Goal: Task Accomplishment & Management: Use online tool/utility

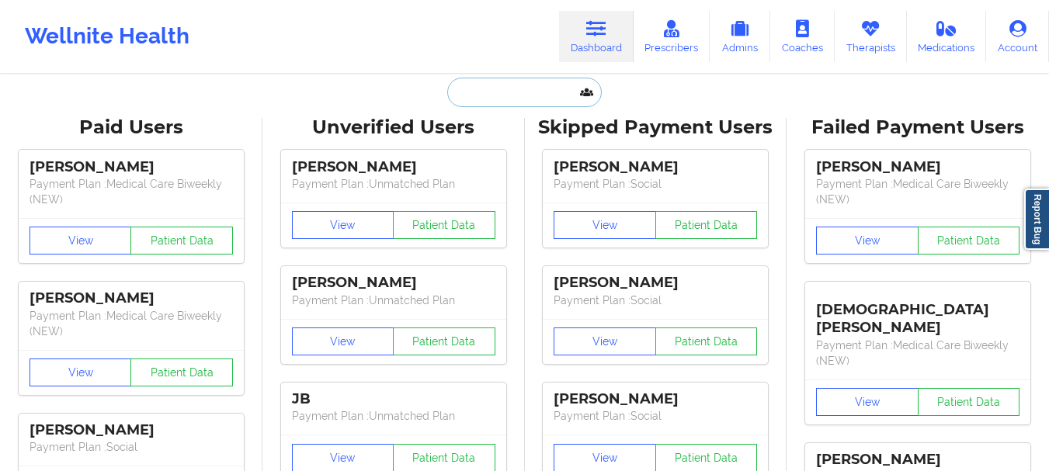
click at [471, 86] on input "text" at bounding box center [524, 92] width 154 height 29
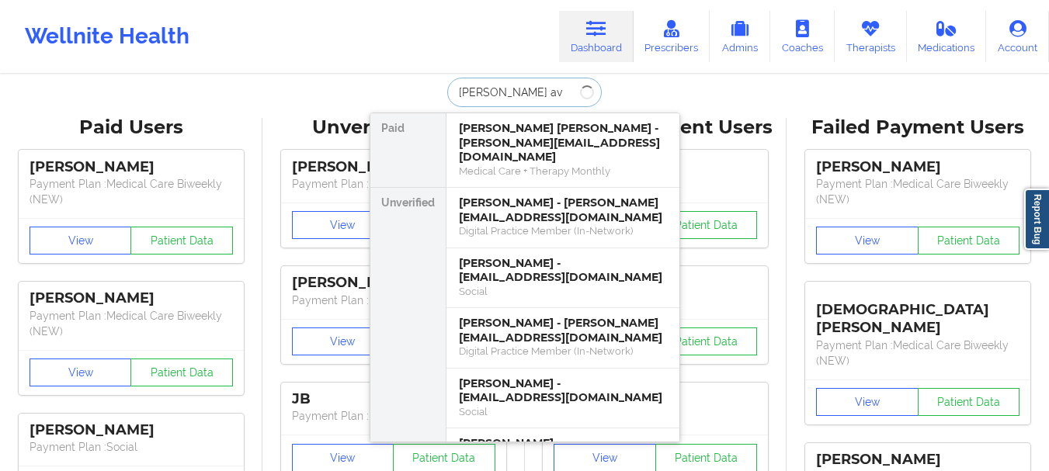
type input "[PERSON_NAME]"
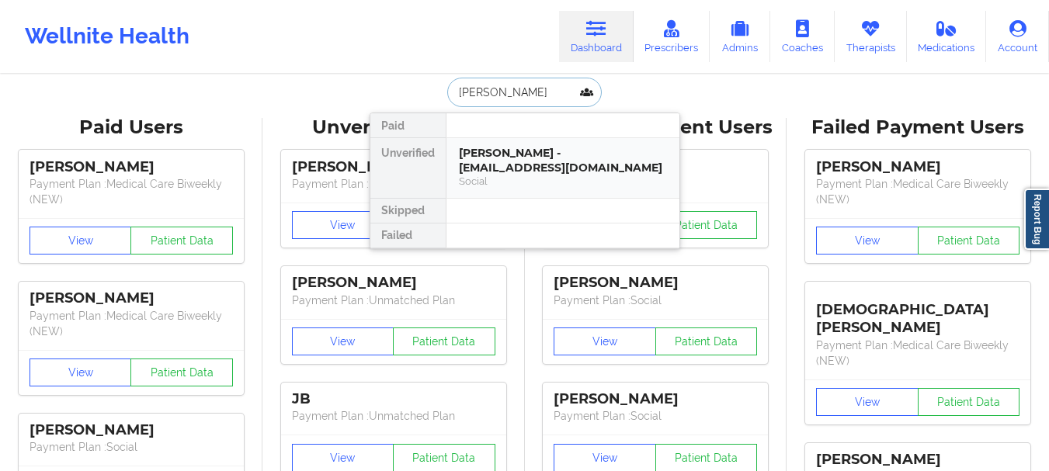
click at [578, 180] on div "Social" at bounding box center [563, 181] width 208 height 13
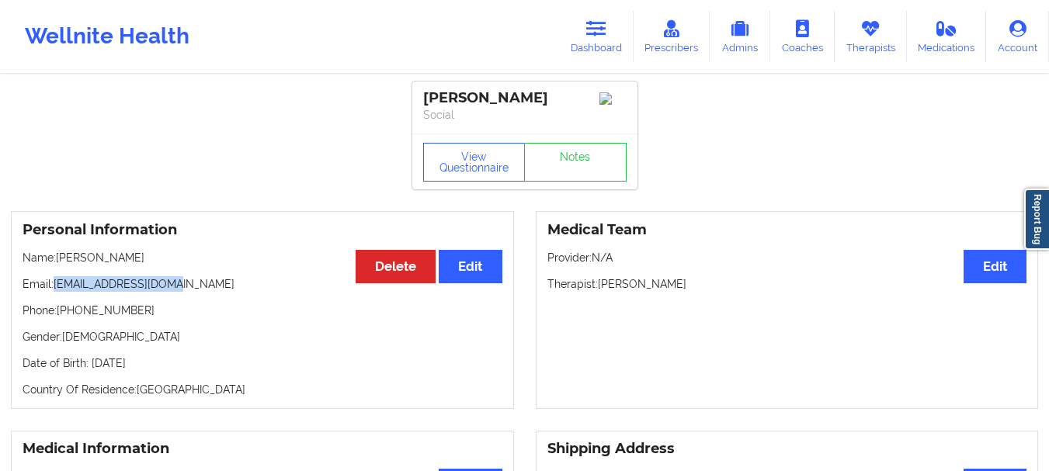
drag, startPoint x: 182, startPoint y: 290, endPoint x: 57, endPoint y: 296, distance: 124.4
click at [57, 292] on p "Email: [EMAIL_ADDRESS][DOMAIN_NAME]" at bounding box center [263, 284] width 480 height 16
copy p "[EMAIL_ADDRESS][DOMAIN_NAME]"
click at [585, 29] on link "Dashboard" at bounding box center [596, 36] width 75 height 51
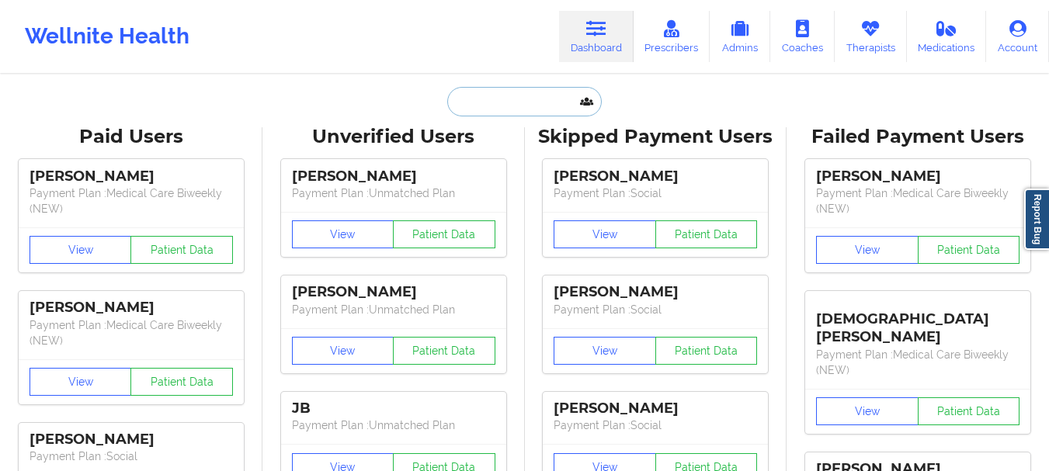
click at [472, 109] on input "text" at bounding box center [524, 101] width 154 height 29
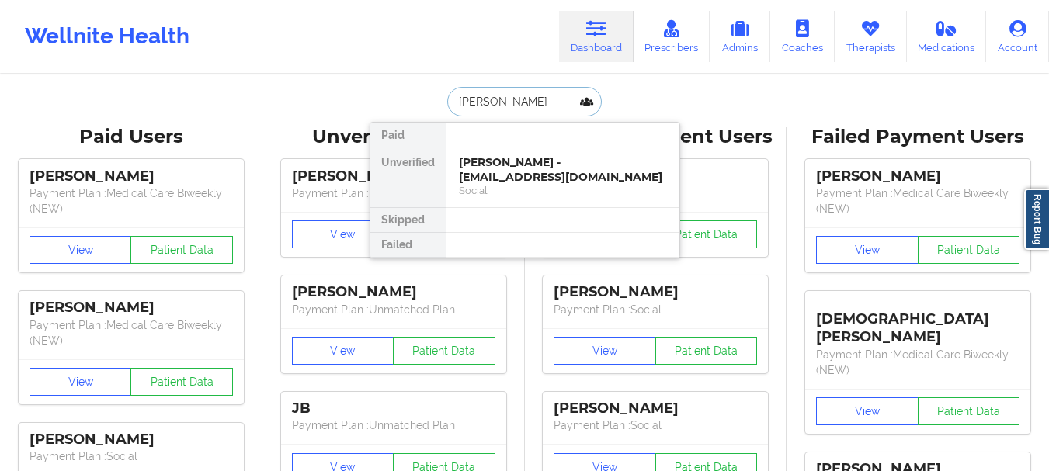
type input "[PERSON_NAME]"
click at [478, 165] on div "[PERSON_NAME] - [EMAIL_ADDRESS][DOMAIN_NAME]" at bounding box center [563, 169] width 208 height 29
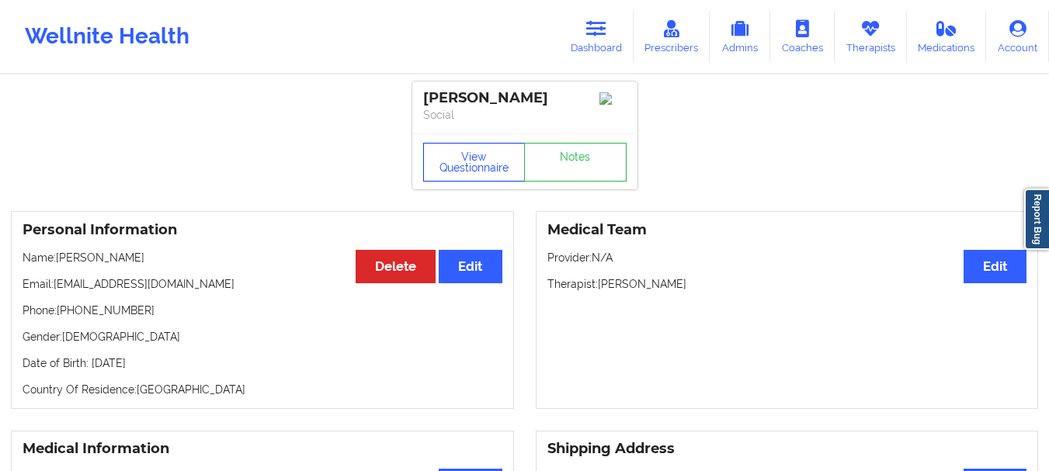
click at [478, 165] on button "View Questionnaire" at bounding box center [474, 162] width 102 height 39
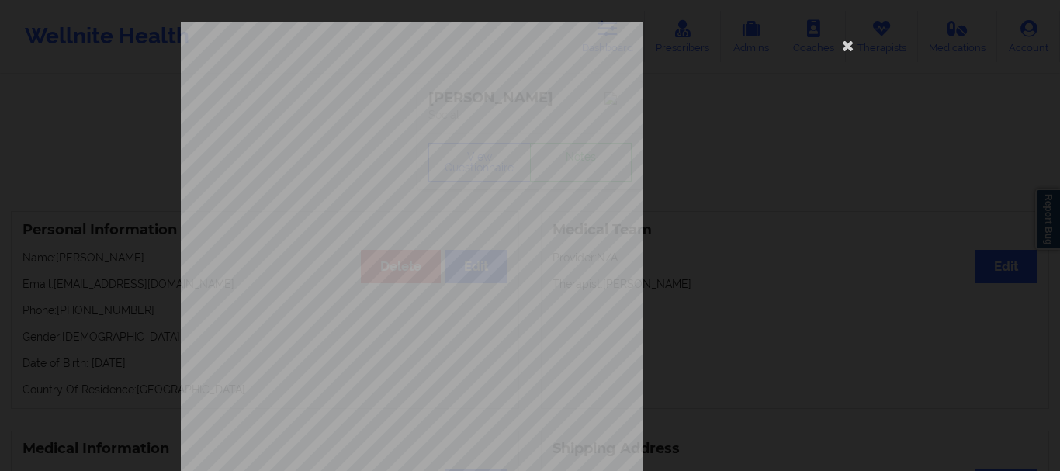
click at [478, 165] on body "Wellnite Health Dashboard Prescribers Admins Coaches Therapists Medications Acc…" at bounding box center [530, 235] width 1060 height 471
click at [842, 46] on icon at bounding box center [848, 45] width 25 height 25
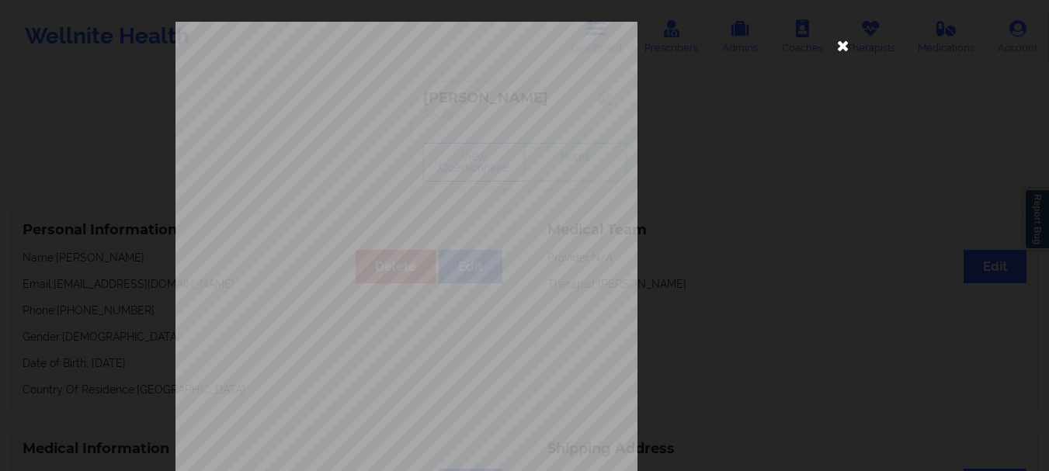
click at [842, 46] on link "Therapists" at bounding box center [871, 36] width 72 height 51
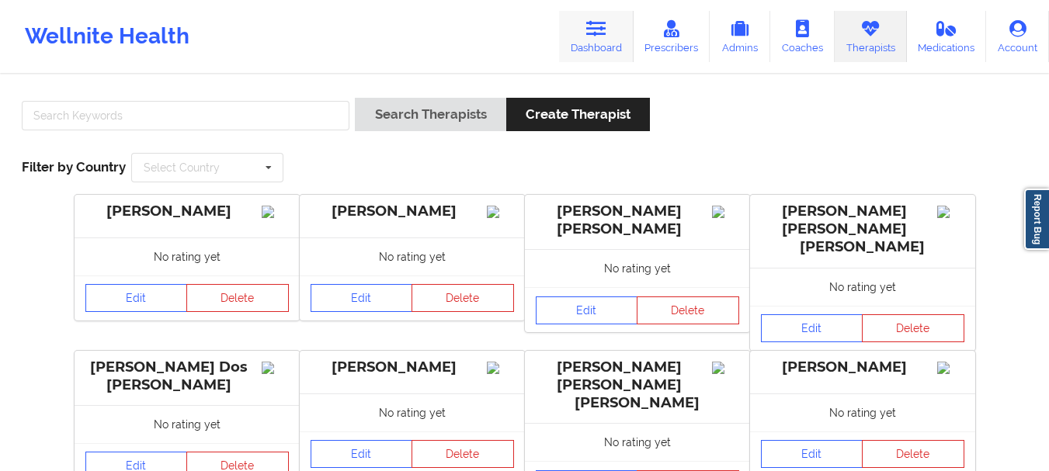
click at [595, 43] on link "Dashboard" at bounding box center [596, 36] width 75 height 51
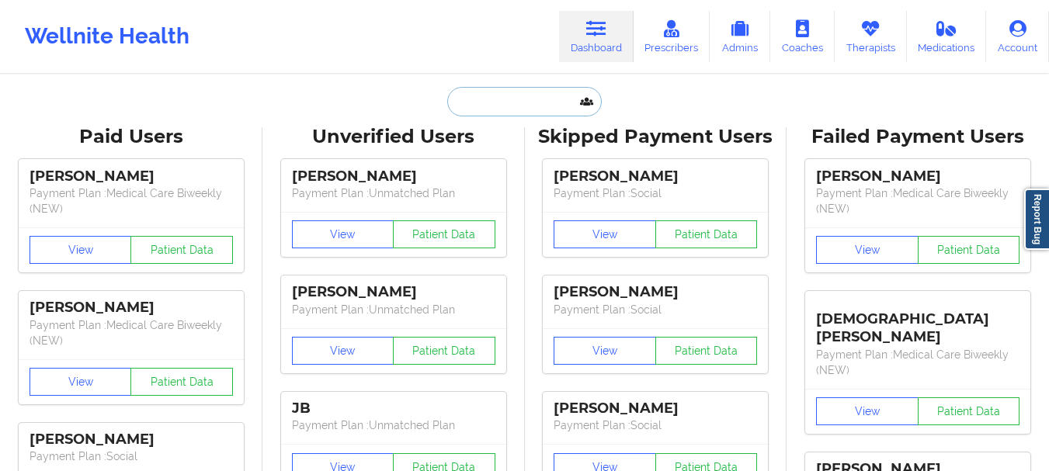
click at [488, 99] on input "text" at bounding box center [524, 101] width 154 height 29
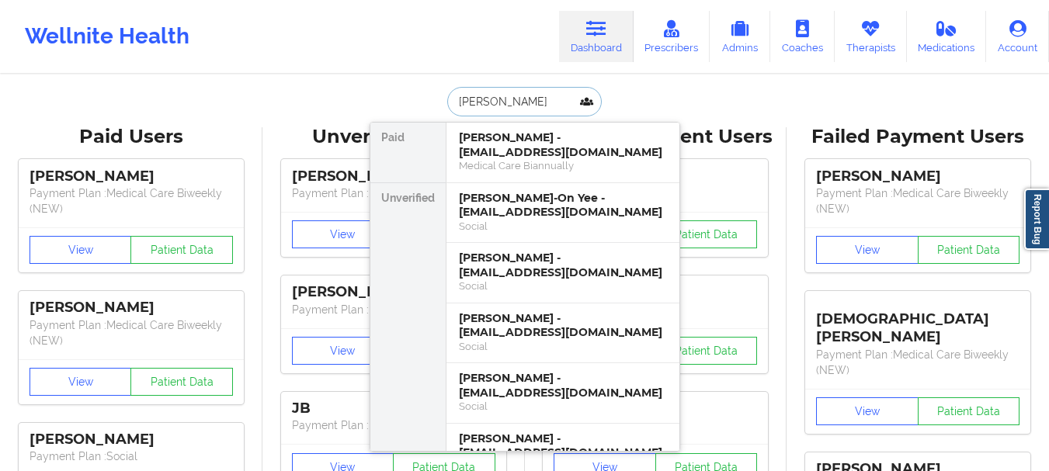
type input "[PERSON_NAME]"
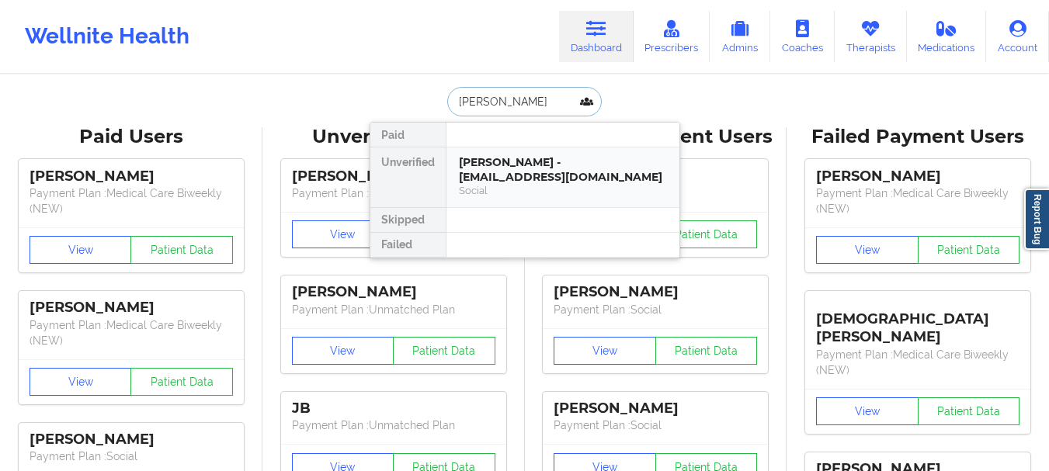
click at [502, 172] on div "[PERSON_NAME] - [EMAIL_ADDRESS][DOMAIN_NAME]" at bounding box center [563, 169] width 208 height 29
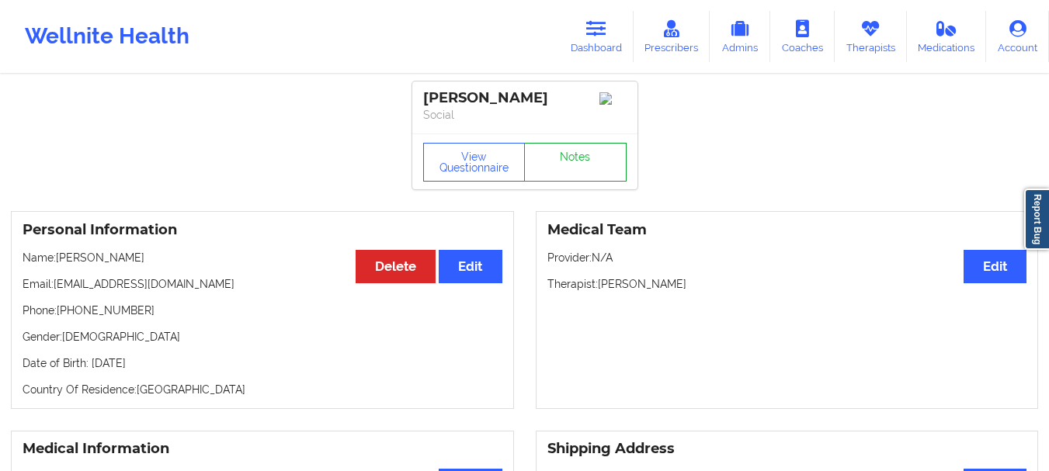
click at [571, 165] on link "Notes" at bounding box center [575, 162] width 102 height 39
